Goal: Check status: Check status

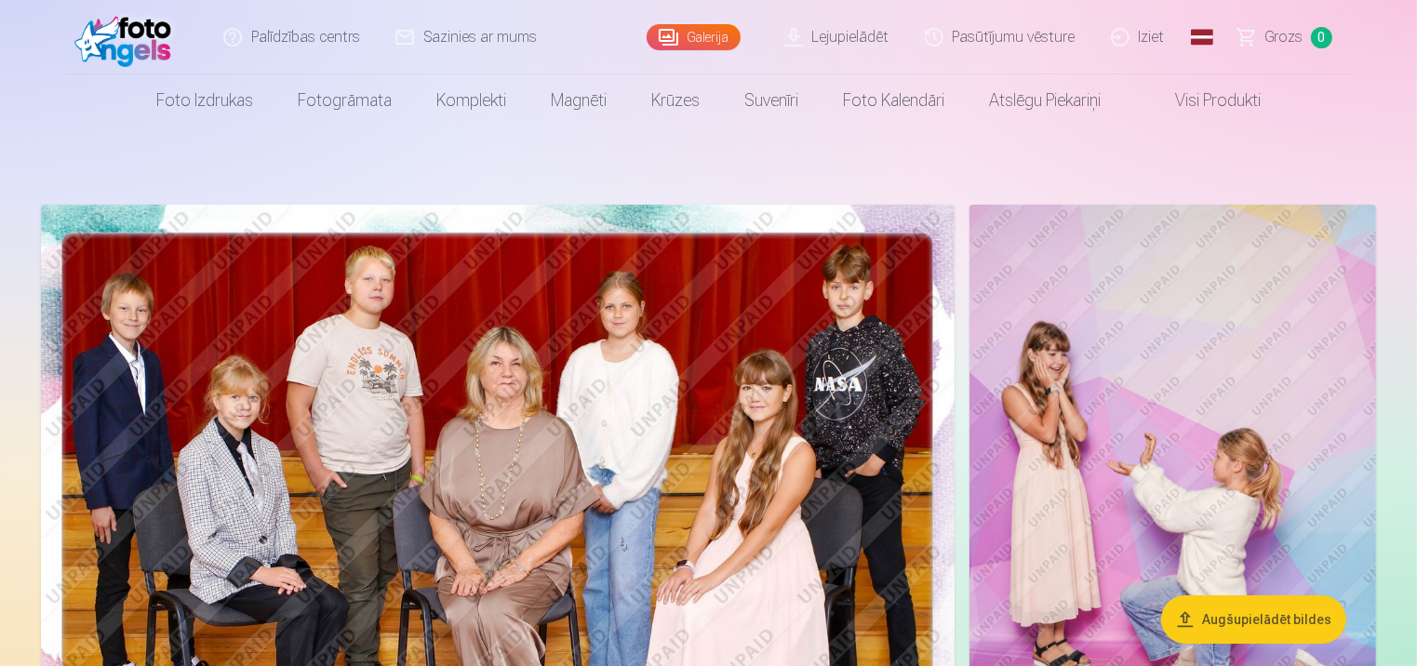
click at [1012, 33] on link "Pasūtījumu vēsture" at bounding box center [1001, 37] width 186 height 74
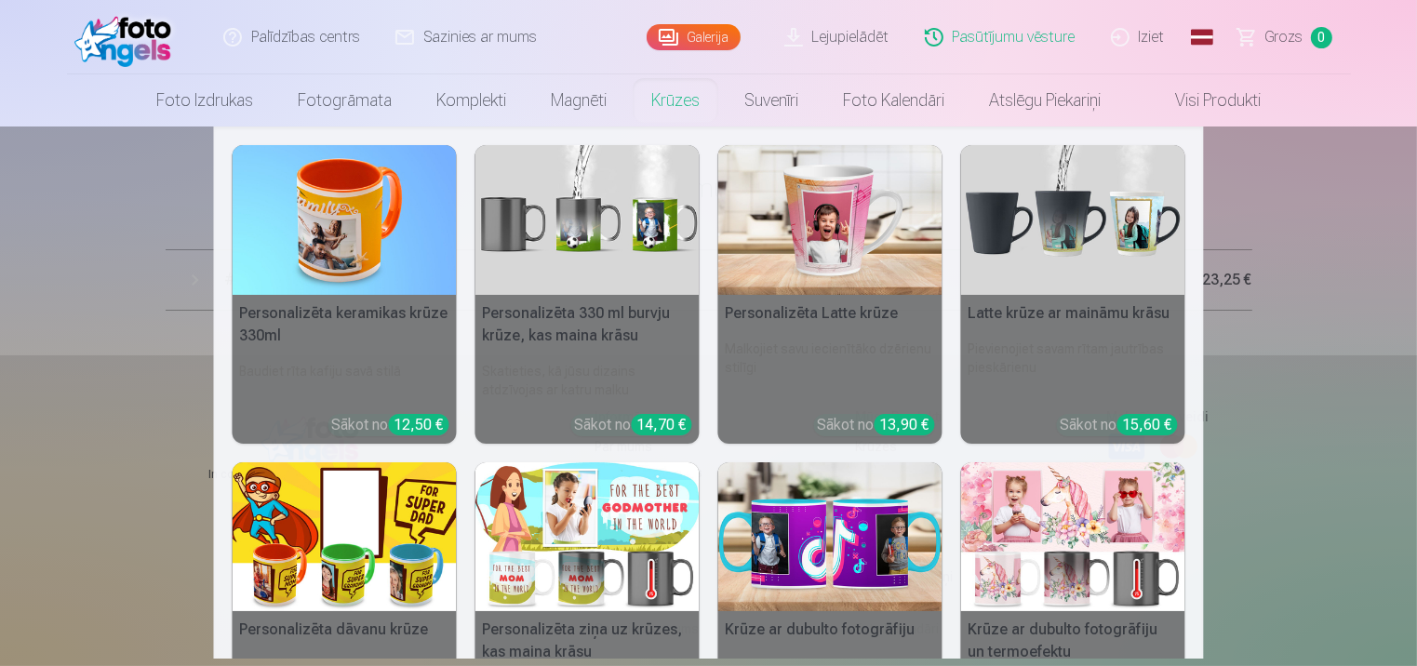
click at [1395, 501] on nav "Personalizēta keramikas krūze 330ml Baudiet rīta kafiju savā stilā Sākot no 12,…" at bounding box center [708, 393] width 1417 height 532
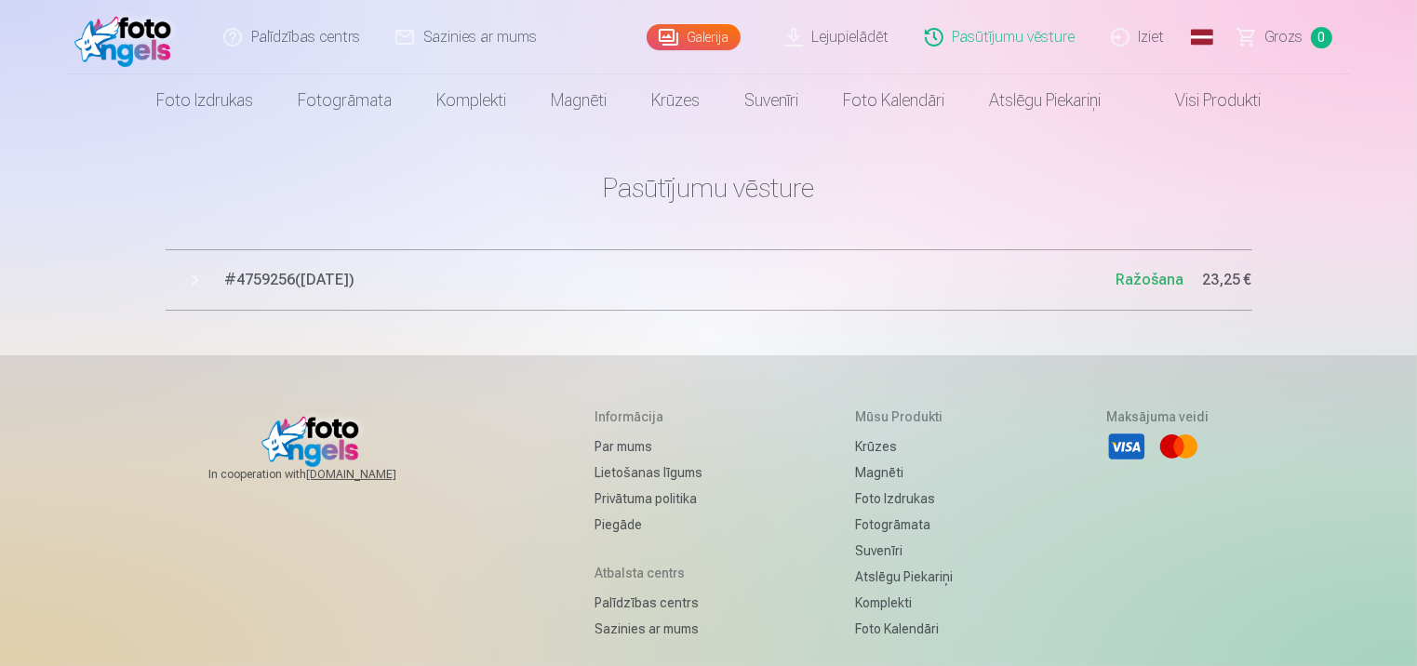
click at [319, 273] on span "# 4759256 ( 12.10.2025 )" at bounding box center [670, 280] width 891 height 22
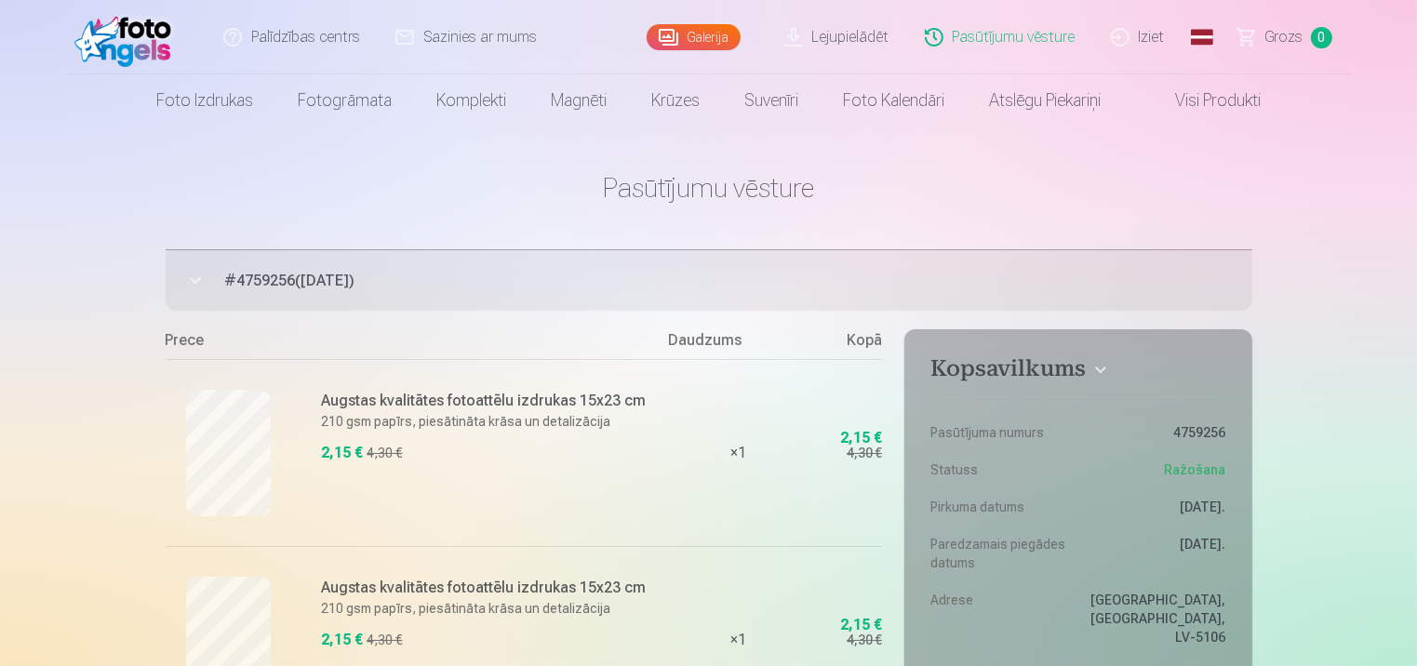
click at [1150, 37] on link "Iziet" at bounding box center [1138, 37] width 89 height 74
